Goal: Information Seeking & Learning: Learn about a topic

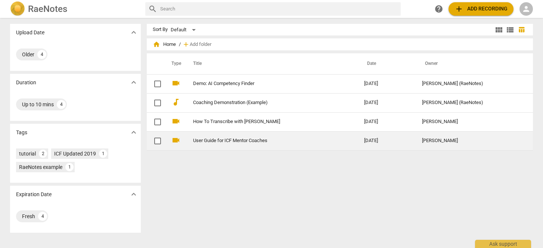
click at [209, 143] on link "User Guide for ICF Mentor Coaches" at bounding box center [265, 141] width 144 height 6
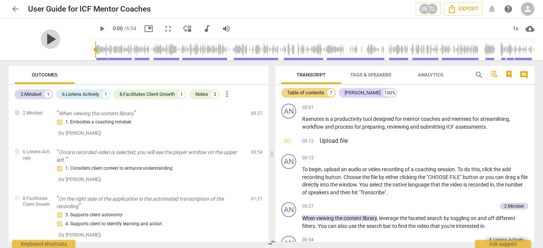
click at [47, 41] on span "play_arrow" at bounding box center [50, 39] width 19 height 19
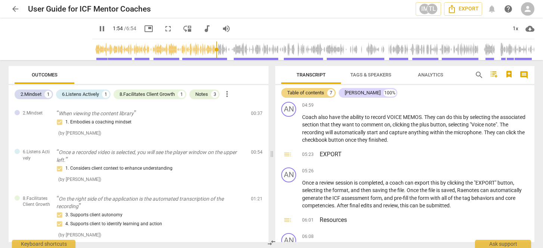
scroll to position [520, 0]
type input "118"
click at [14, 9] on span "arrow_back" at bounding box center [15, 8] width 9 height 9
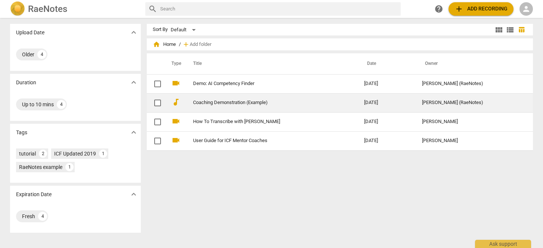
click at [235, 102] on link "Coaching Demonstration (Example)" at bounding box center [265, 103] width 144 height 6
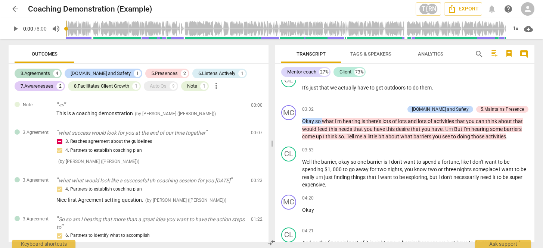
scroll to position [548, 0]
